Goal: Information Seeking & Learning: Learn about a topic

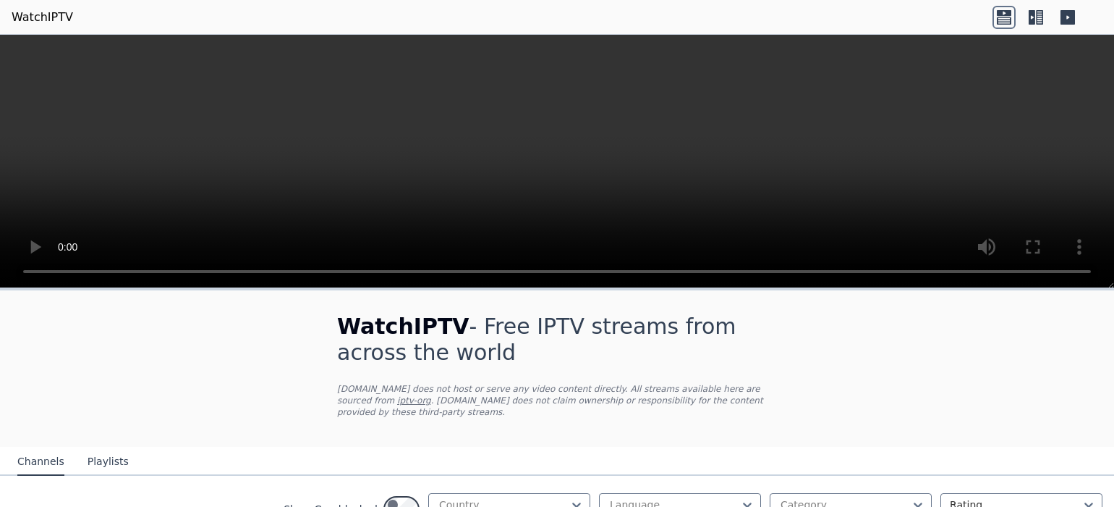
scroll to position [152, 0]
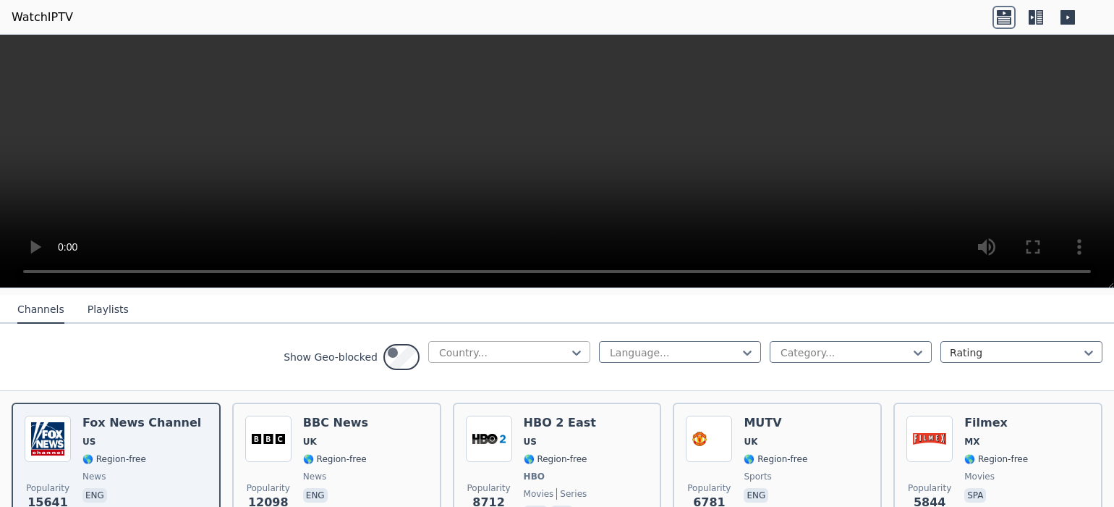
click at [428, 363] on div "Country..." at bounding box center [509, 352] width 162 height 22
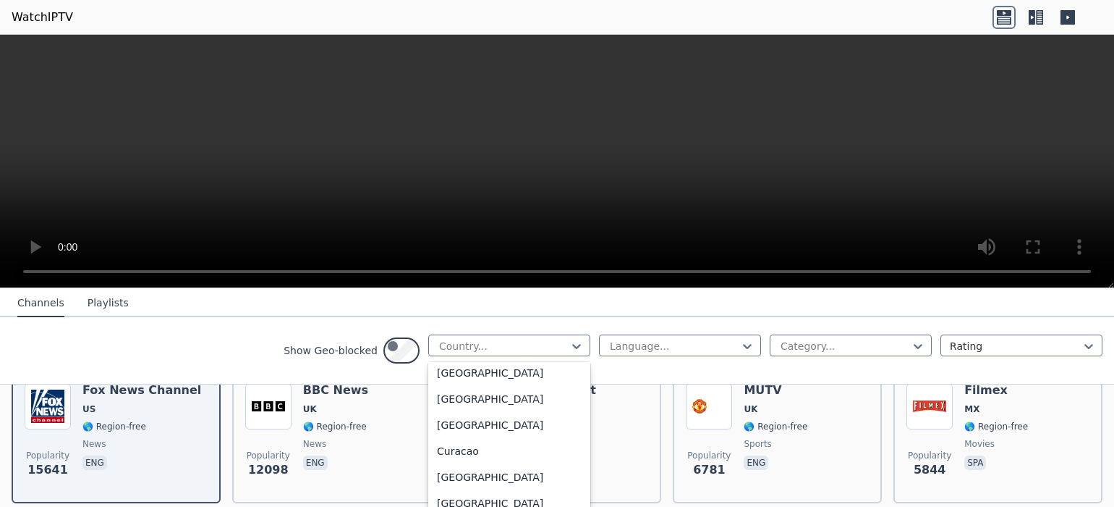
scroll to position [1107, 0]
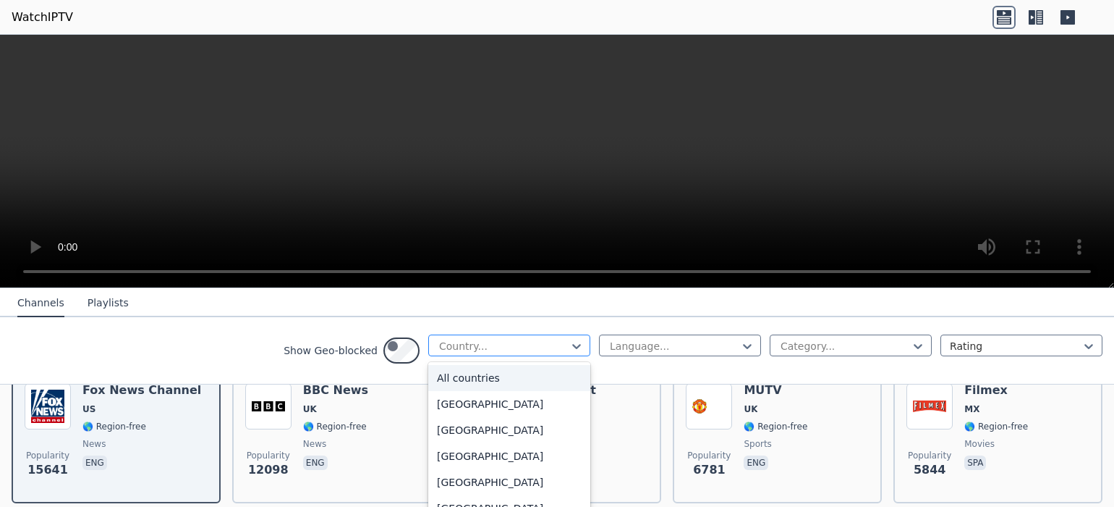
click at [439, 353] on div "Country..." at bounding box center [503, 346] width 129 height 14
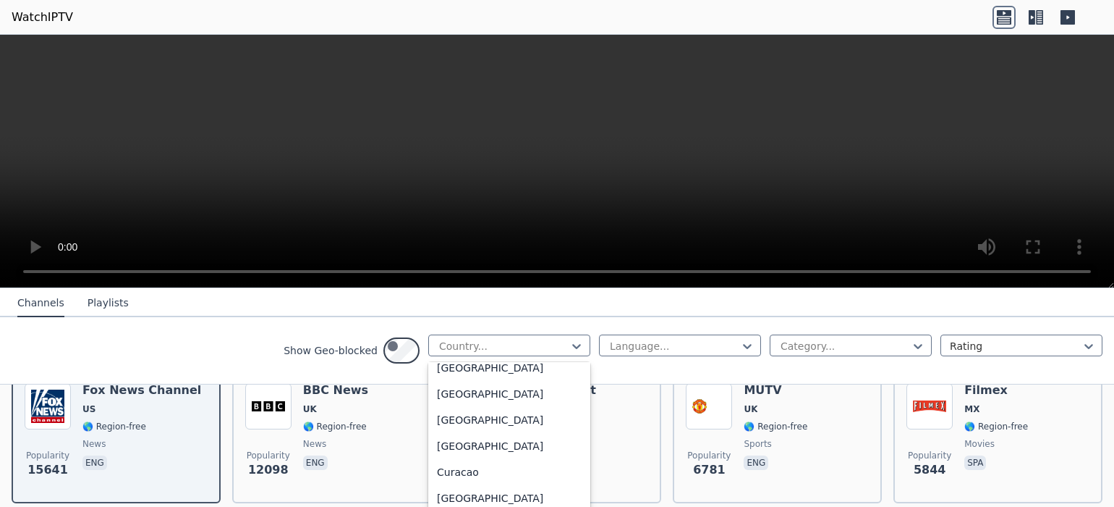
scroll to position [1101, 0]
click at [428, 149] on div "[GEOGRAPHIC_DATA]" at bounding box center [509, 136] width 162 height 26
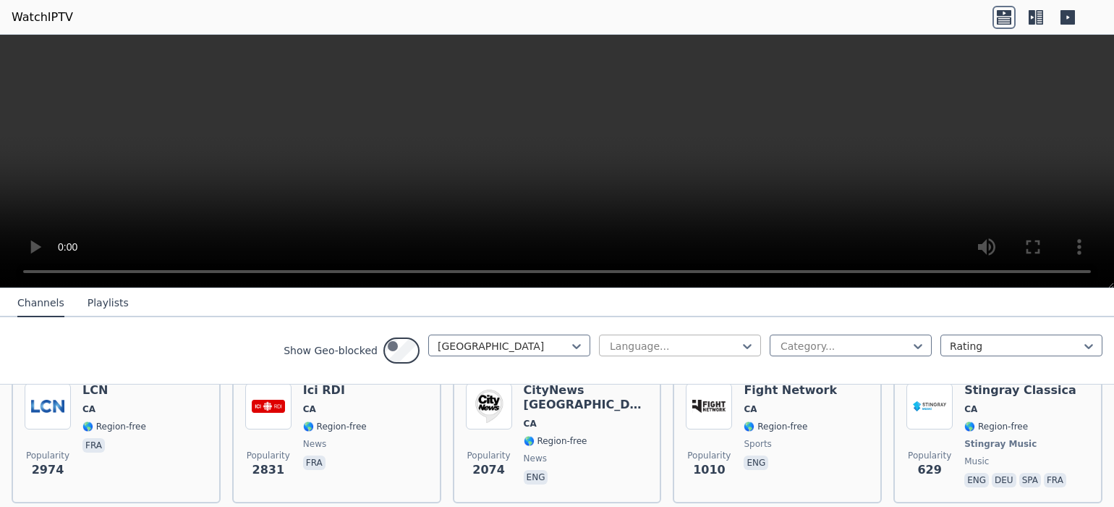
click at [610, 353] on div "Language..." at bounding box center [674, 346] width 129 height 14
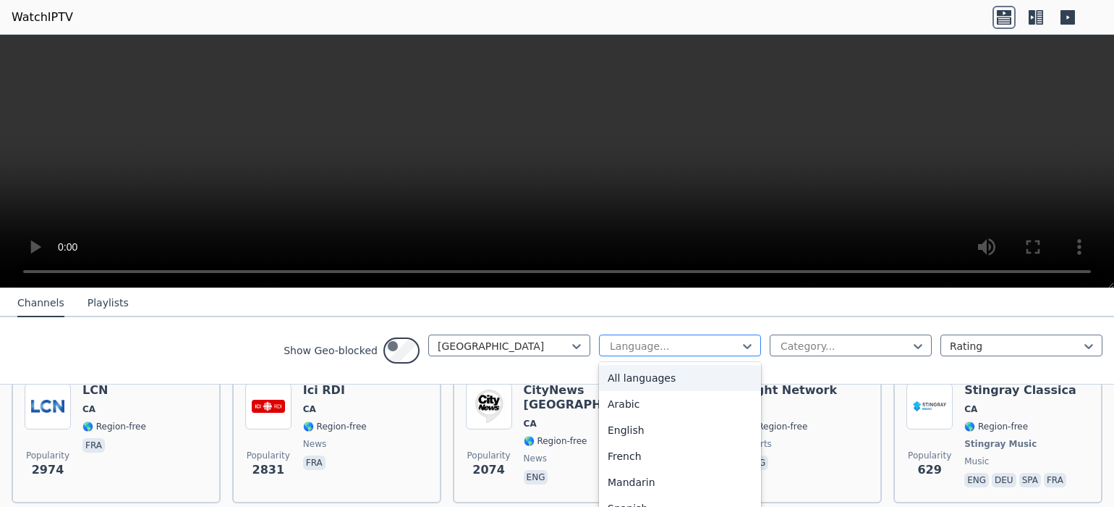
scroll to position [96, 0]
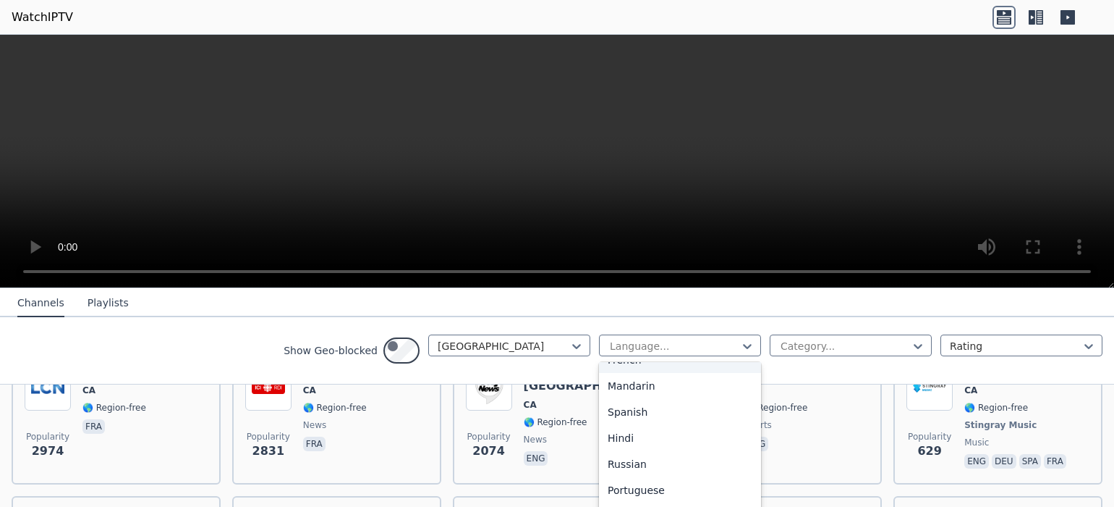
click at [599, 373] on div "French" at bounding box center [680, 360] width 162 height 26
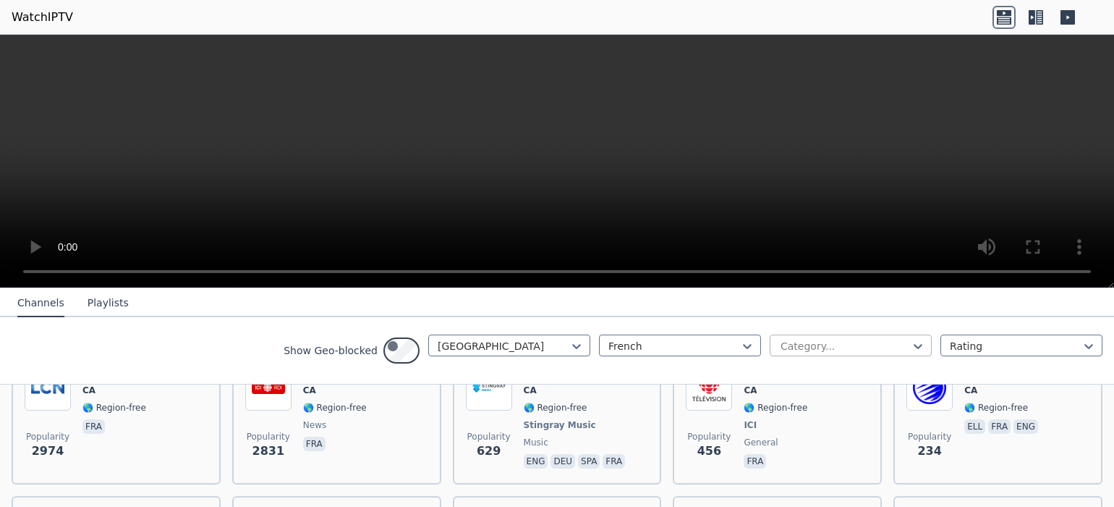
click at [779, 353] on div at bounding box center [845, 346] width 132 height 14
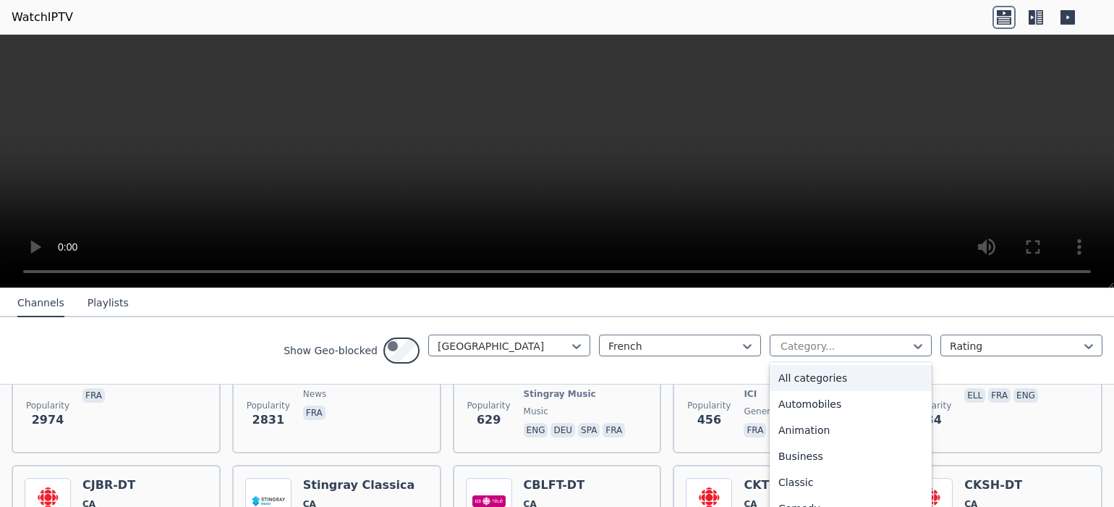
click at [770, 391] on div "All categories" at bounding box center [851, 378] width 162 height 26
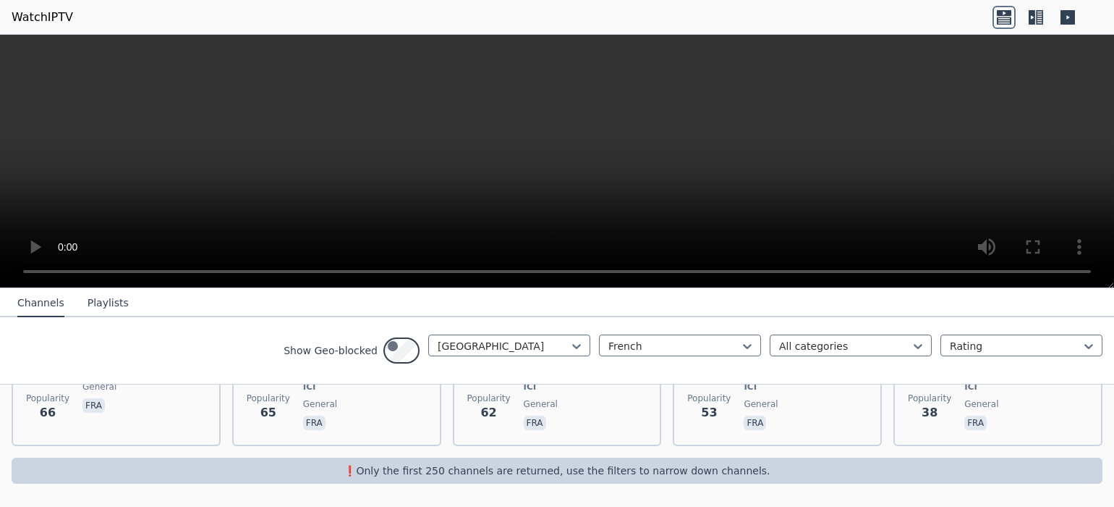
scroll to position [1094, 0]
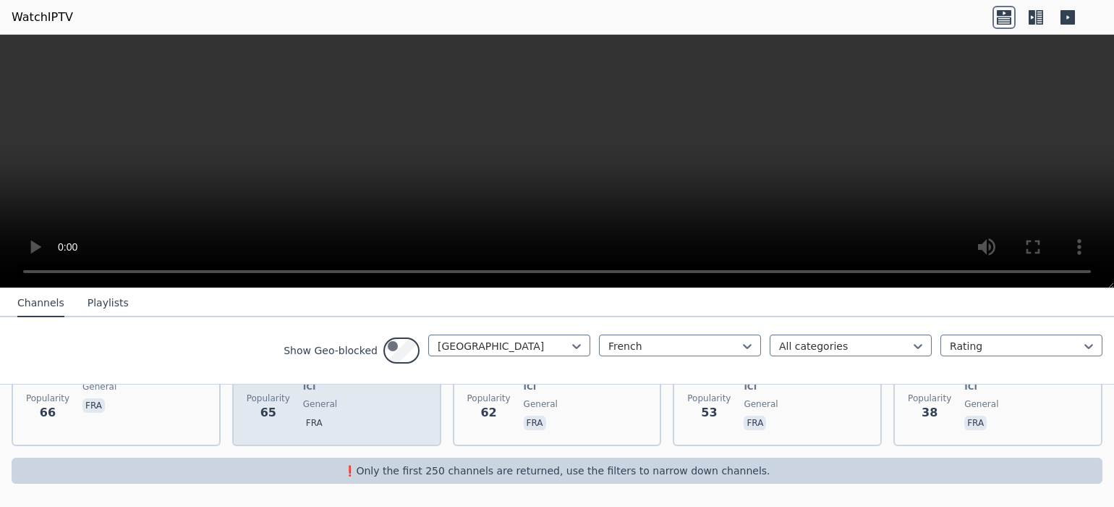
click at [357, 433] on div "CBVT-DT CA 🌎 Region-free ICI general fra" at bounding box center [335, 379] width 64 height 107
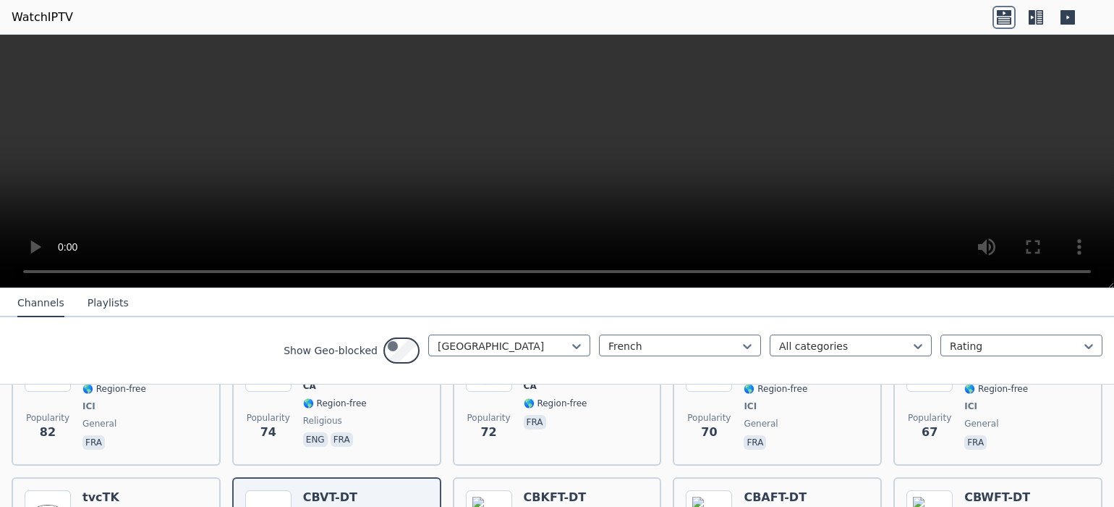
scroll to position [520, 0]
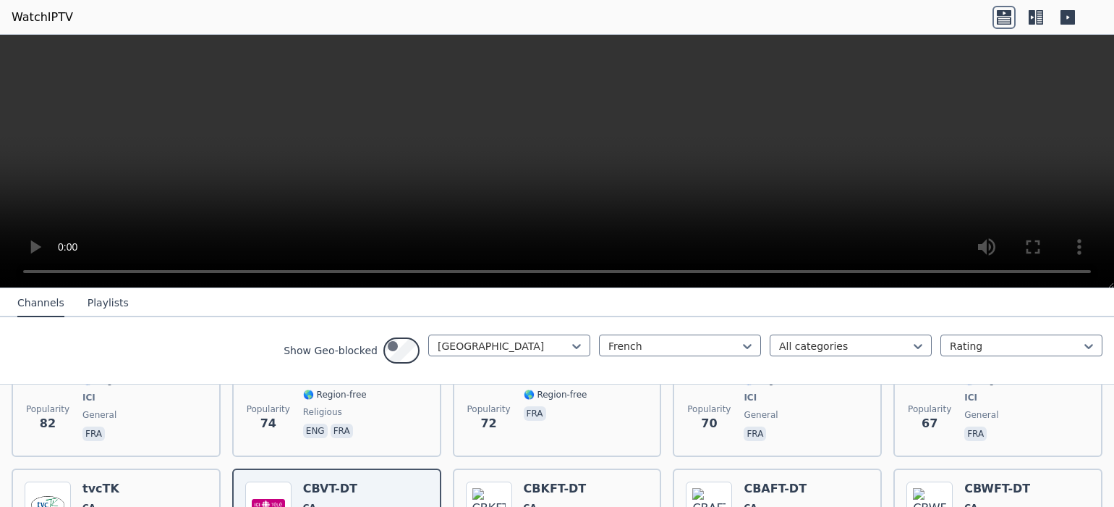
click at [1036, 19] on icon at bounding box center [1039, 17] width 7 height 14
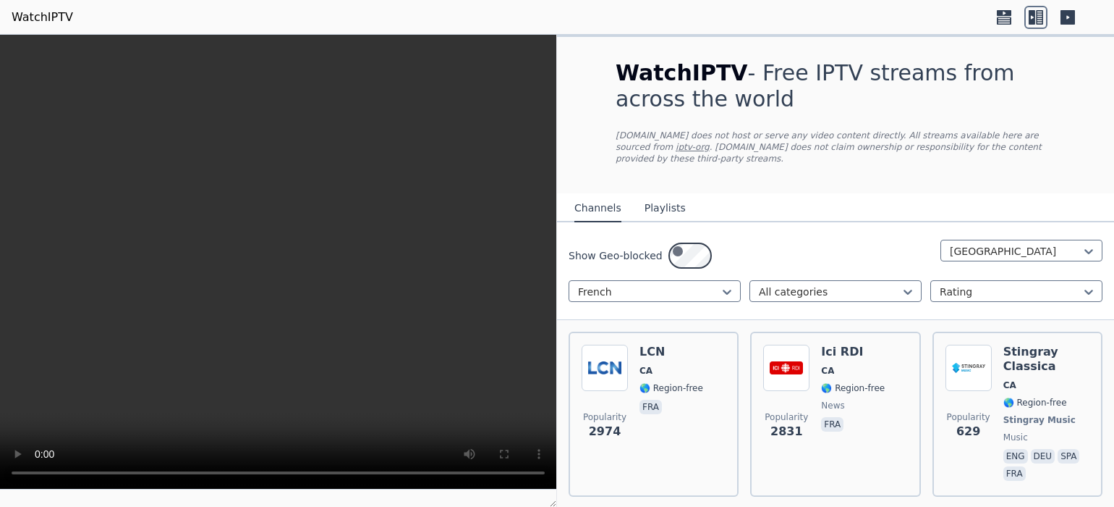
scroll to position [190, 0]
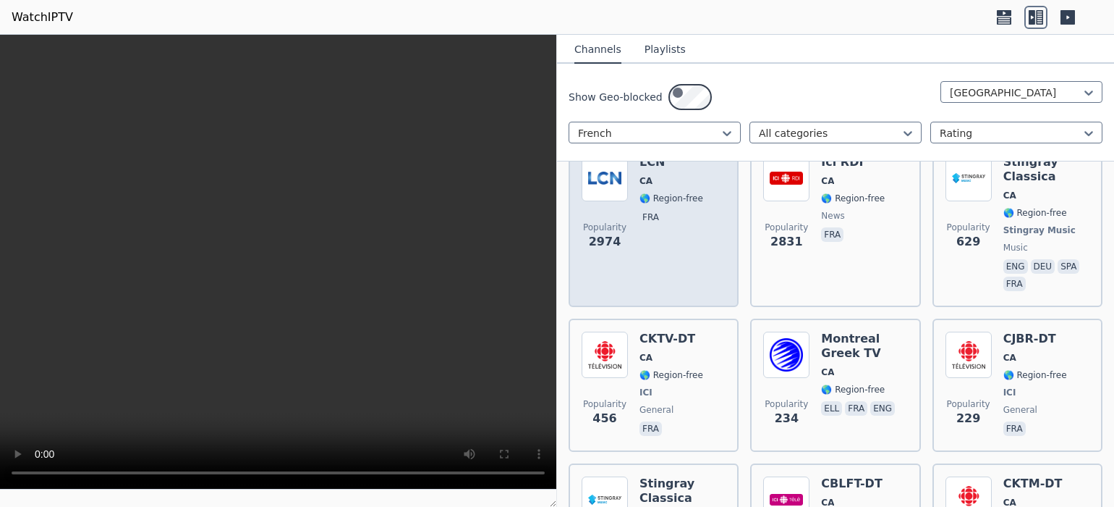
click at [664, 294] on div "Popularity 2974 LCN CA 🌎 Region-free fra" at bounding box center [654, 224] width 144 height 139
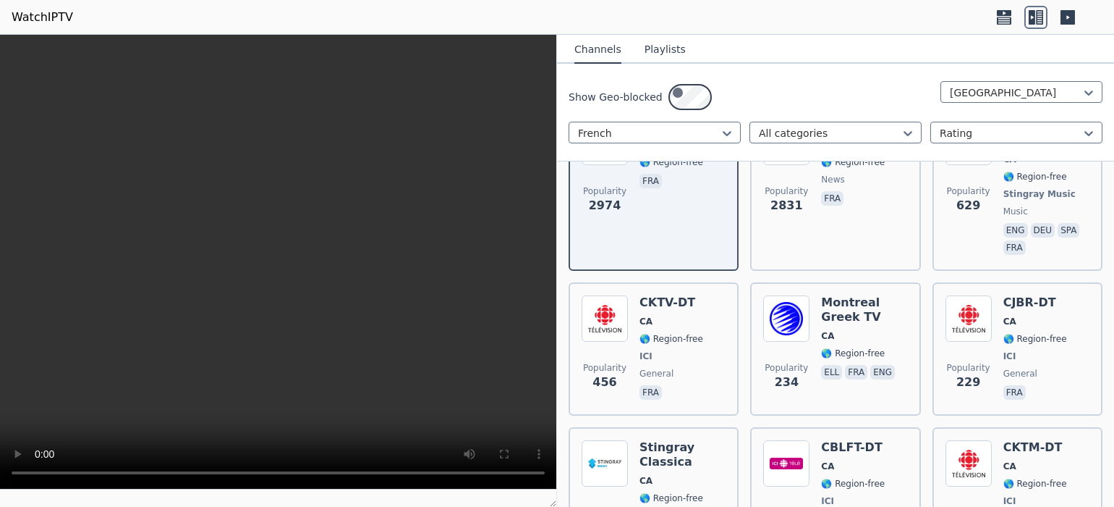
scroll to position [247, 0]
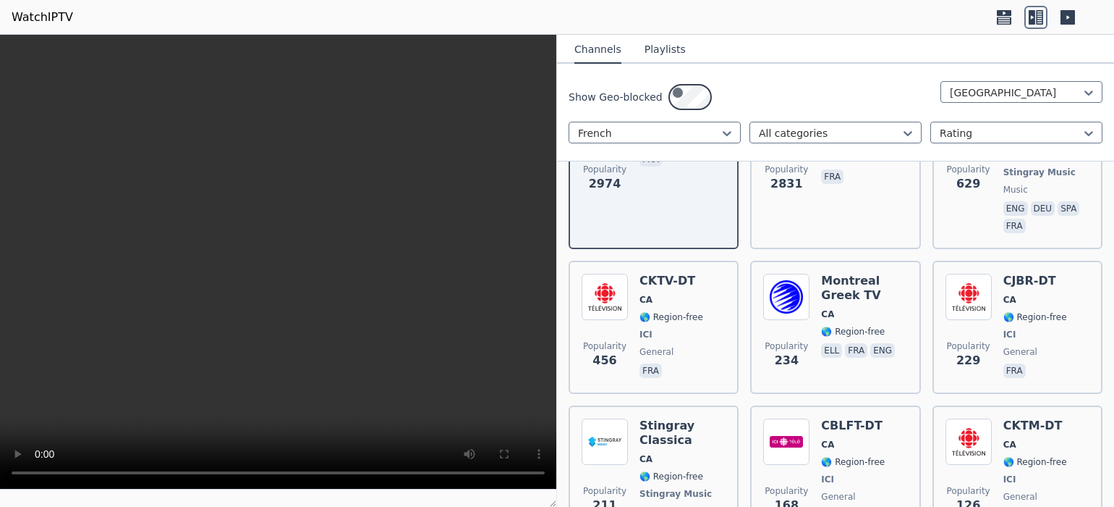
click at [686, 64] on button "Playlists" at bounding box center [665, 49] width 41 height 27
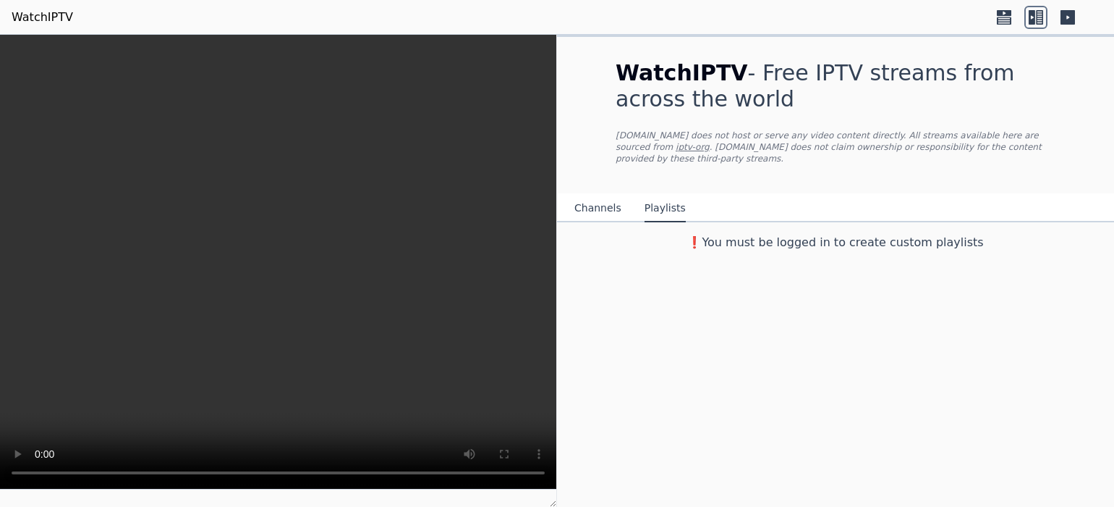
click at [592, 222] on button "Channels" at bounding box center [598, 208] width 47 height 27
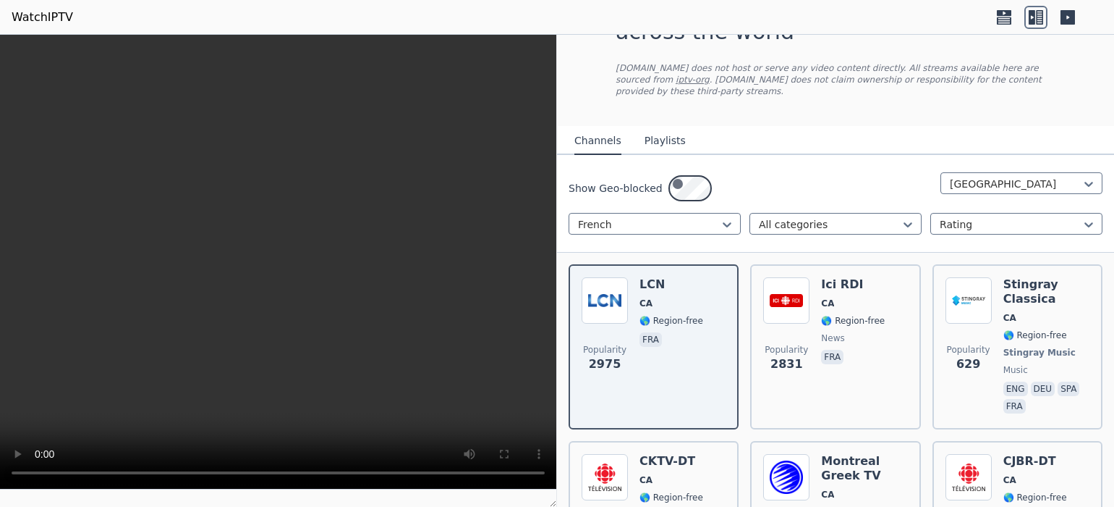
scroll to position [133, 0]
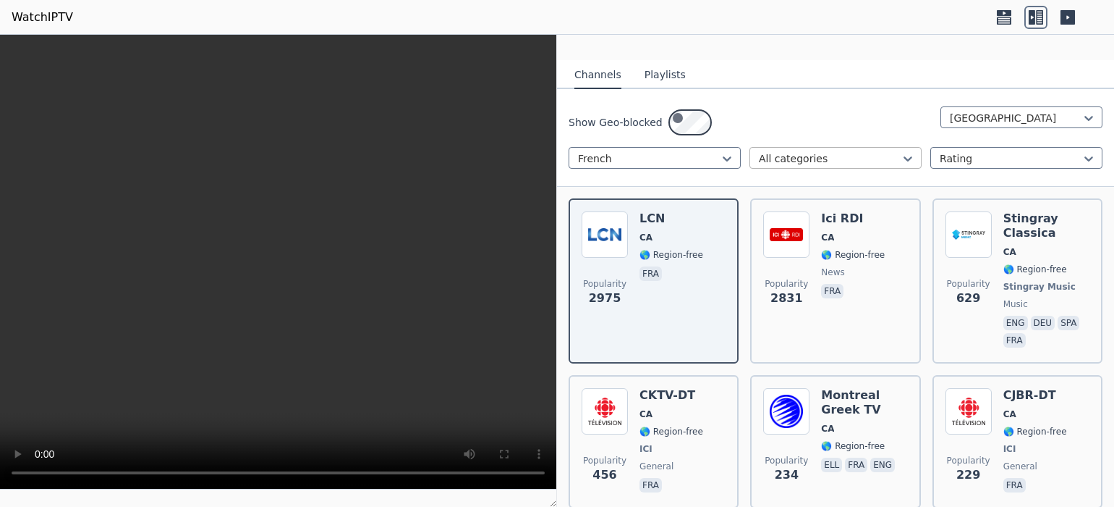
click at [881, 166] on div at bounding box center [830, 158] width 142 height 14
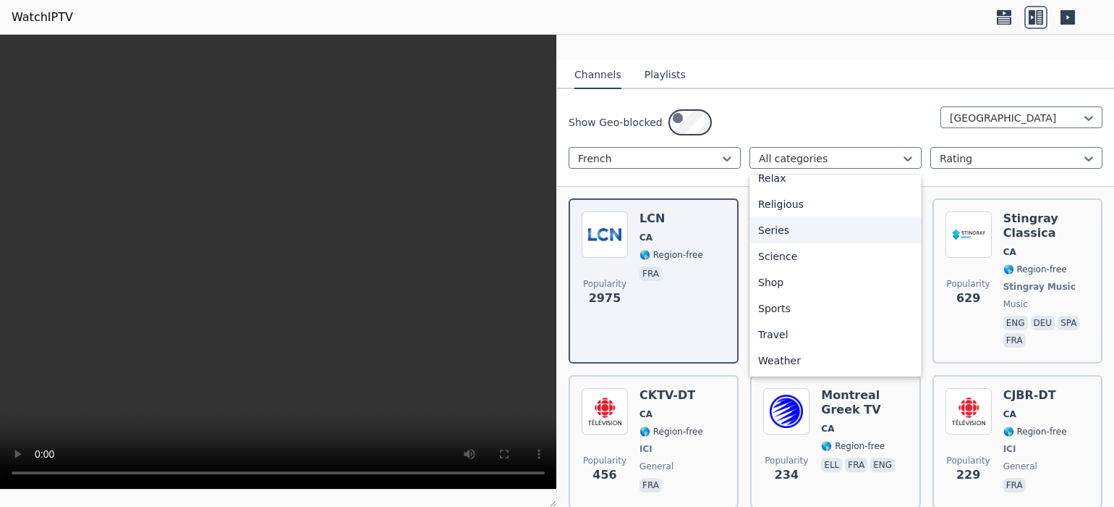
scroll to position [703, 0]
click at [809, 321] on div "Sports" at bounding box center [836, 308] width 172 height 26
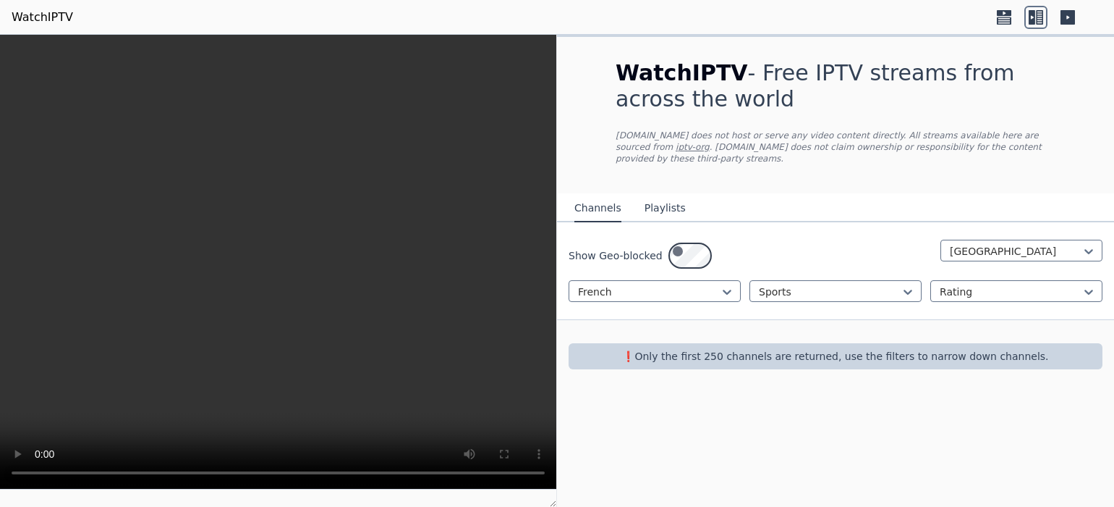
scroll to position [77, 0]
click at [834, 363] on p "❗️Only the first 250 channels are returned, use the filters to narrow down chan…" at bounding box center [836, 356] width 522 height 14
click at [891, 302] on div "Sports" at bounding box center [836, 291] width 172 height 22
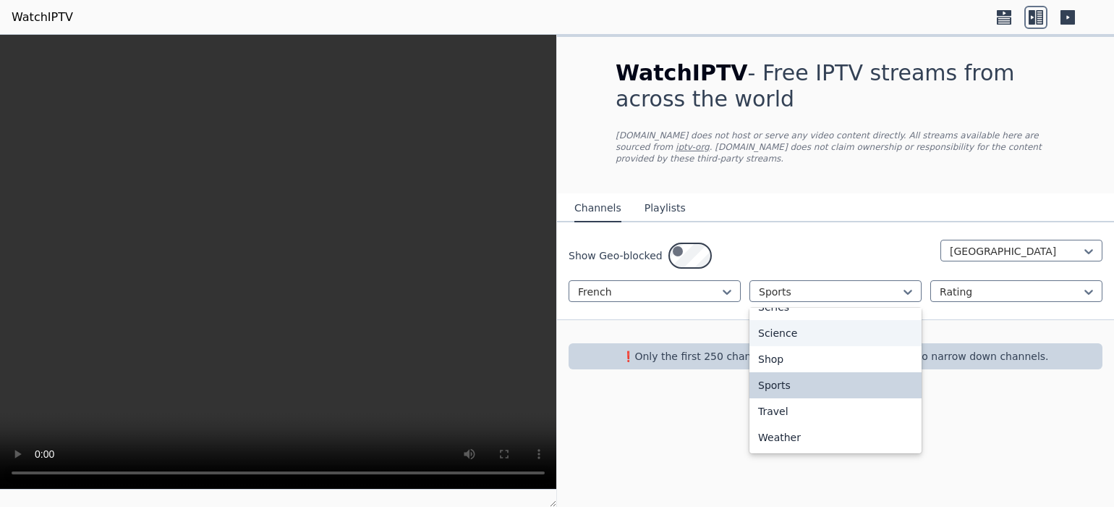
scroll to position [759, 0]
click at [865, 372] on div "Shop" at bounding box center [836, 359] width 172 height 26
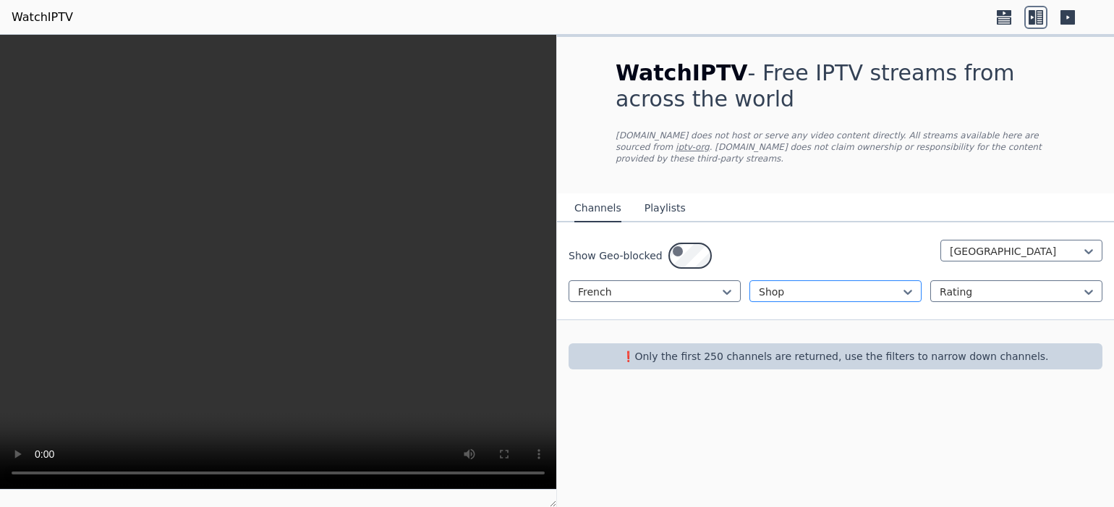
scroll to position [77, 0]
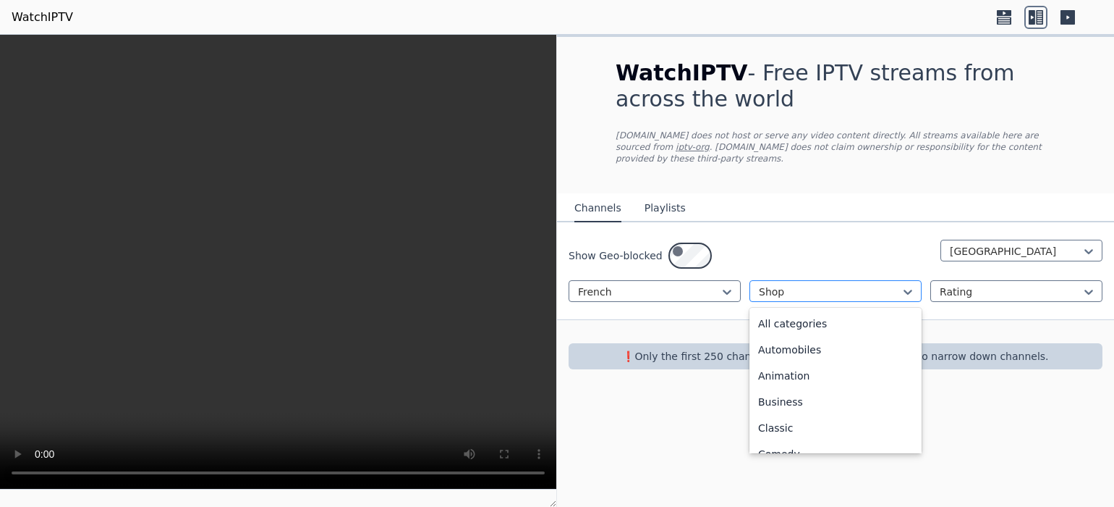
click at [886, 299] on div at bounding box center [830, 291] width 142 height 14
click at [858, 336] on div "All categories" at bounding box center [836, 323] width 172 height 26
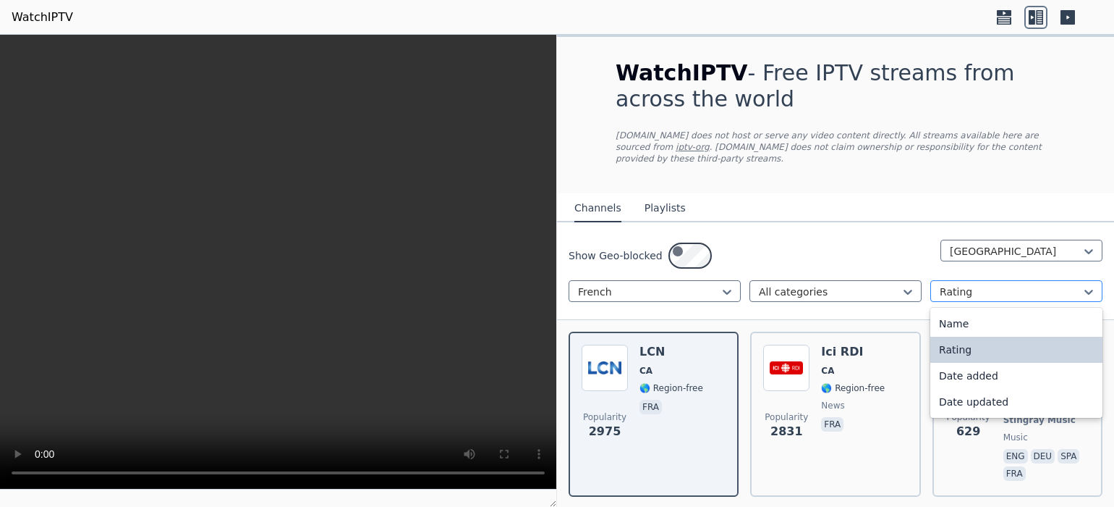
click at [981, 299] on div "Rating" at bounding box center [1011, 291] width 142 height 14
click at [981, 336] on div "Name" at bounding box center [1017, 323] width 172 height 26
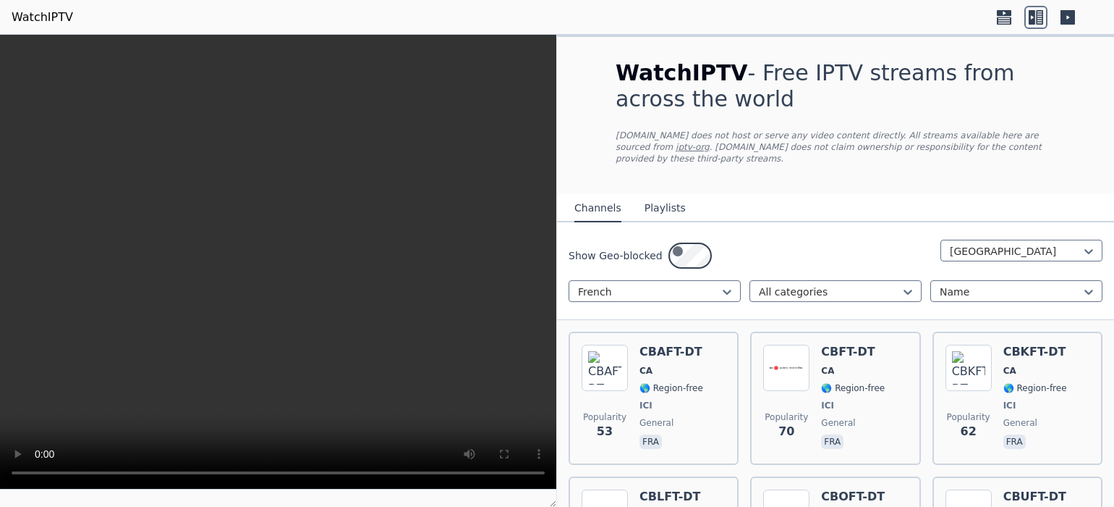
click at [1061, 17] on icon at bounding box center [1068, 17] width 14 height 14
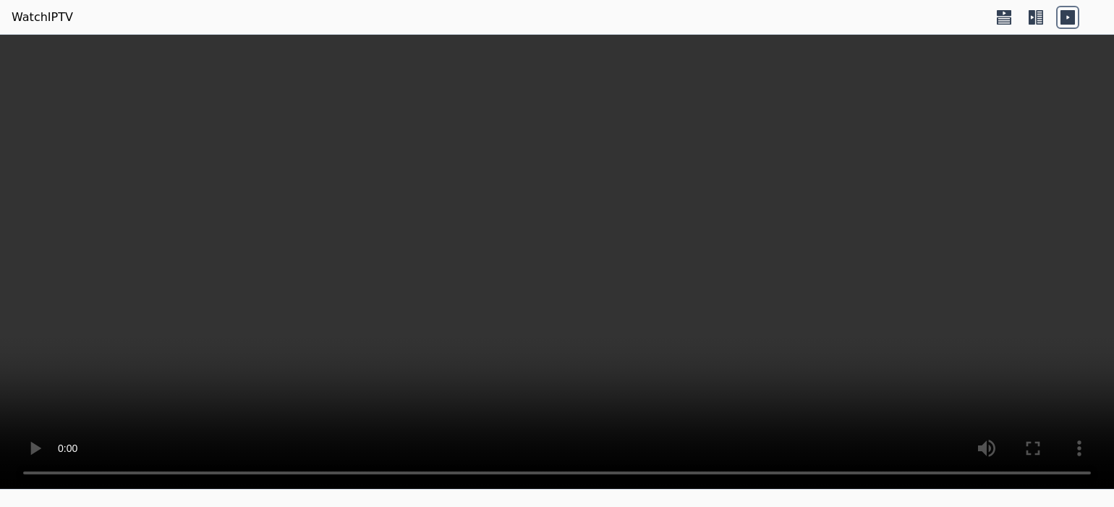
click at [1061, 25] on icon at bounding box center [1068, 17] width 14 height 14
click at [993, 25] on icon at bounding box center [1004, 17] width 23 height 23
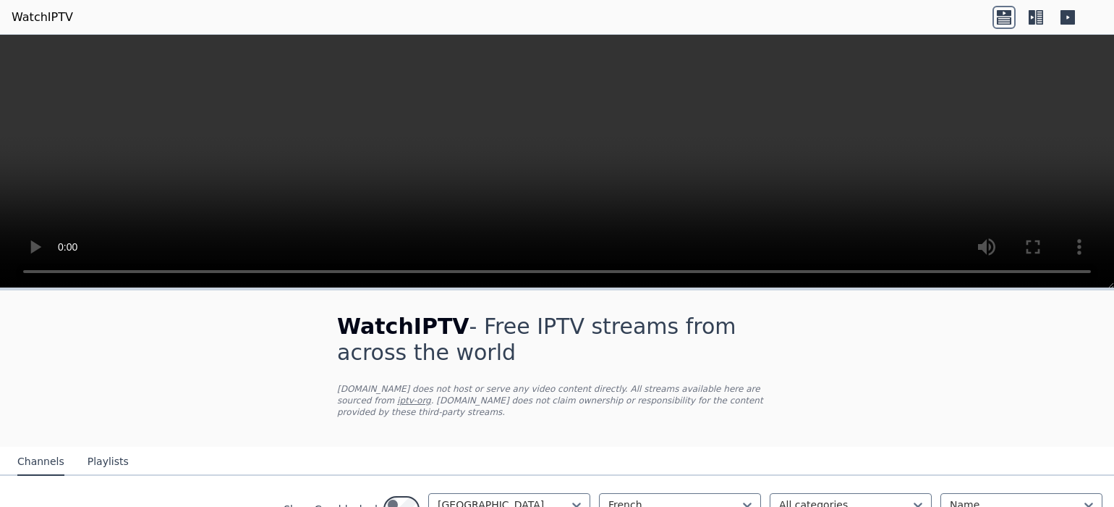
click at [1057, 25] on icon at bounding box center [1068, 17] width 23 height 23
